Goal: Navigation & Orientation: Go to known website

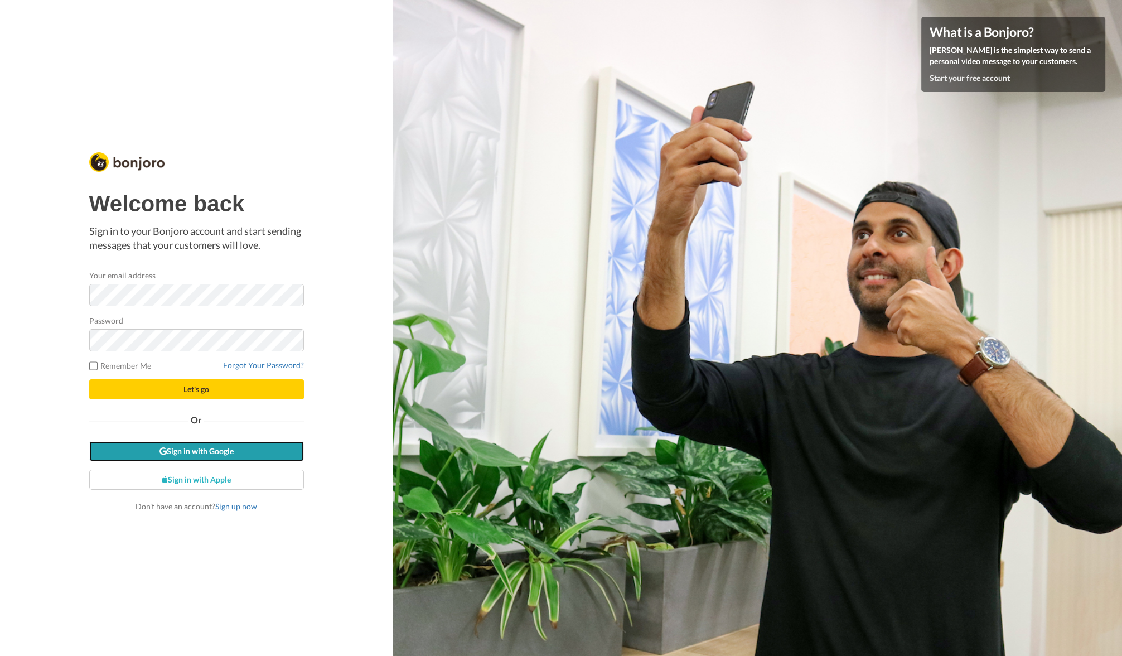
click at [226, 449] on link "Sign in with Google" at bounding box center [196, 451] width 215 height 20
click at [283, 247] on p "Sign in to your Bonjoro account and start sending messages that your customers …" at bounding box center [196, 238] width 215 height 28
click at [235, 450] on link "Sign in with Google" at bounding box center [196, 451] width 215 height 20
